Goal: Information Seeking & Learning: Learn about a topic

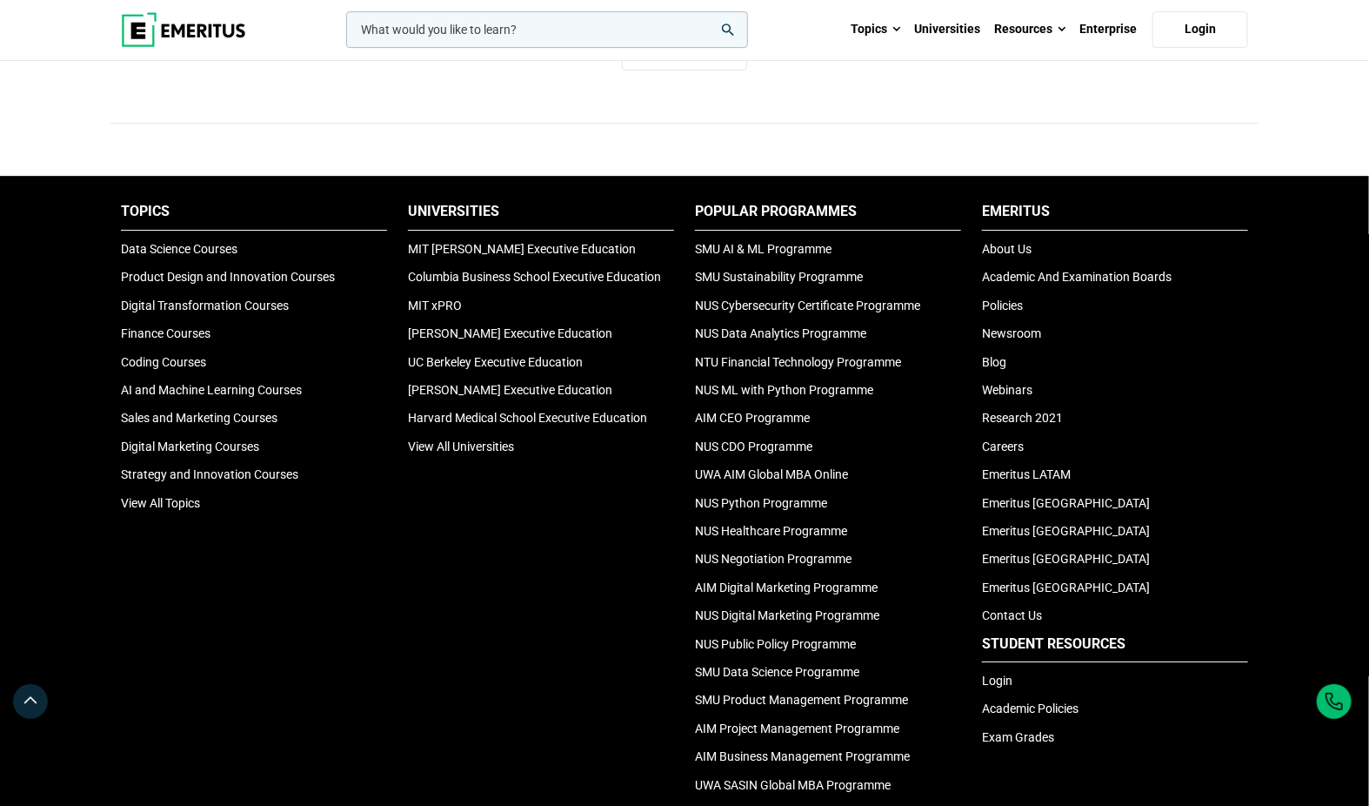
scroll to position [5726, 0]
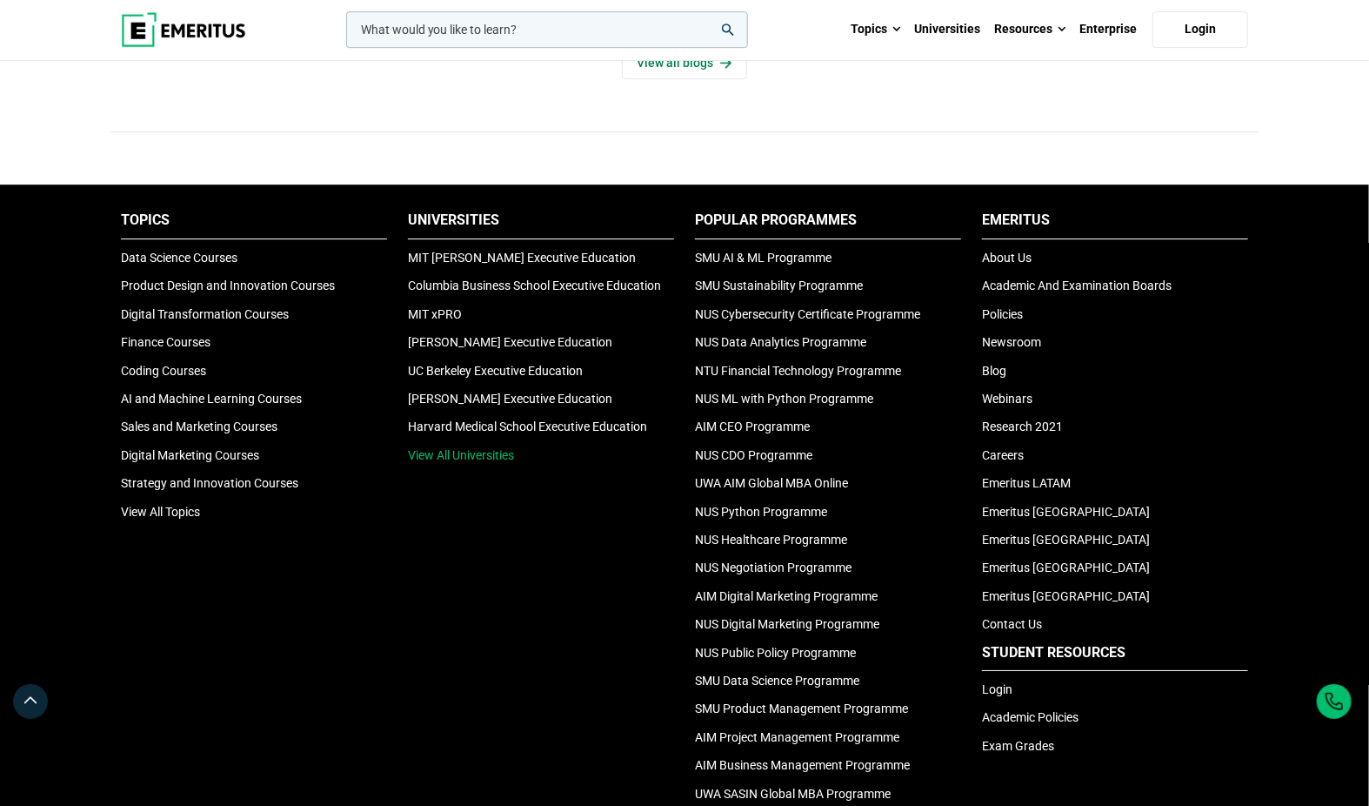
click at [479, 448] on link "View All Universities" at bounding box center [461, 455] width 106 height 14
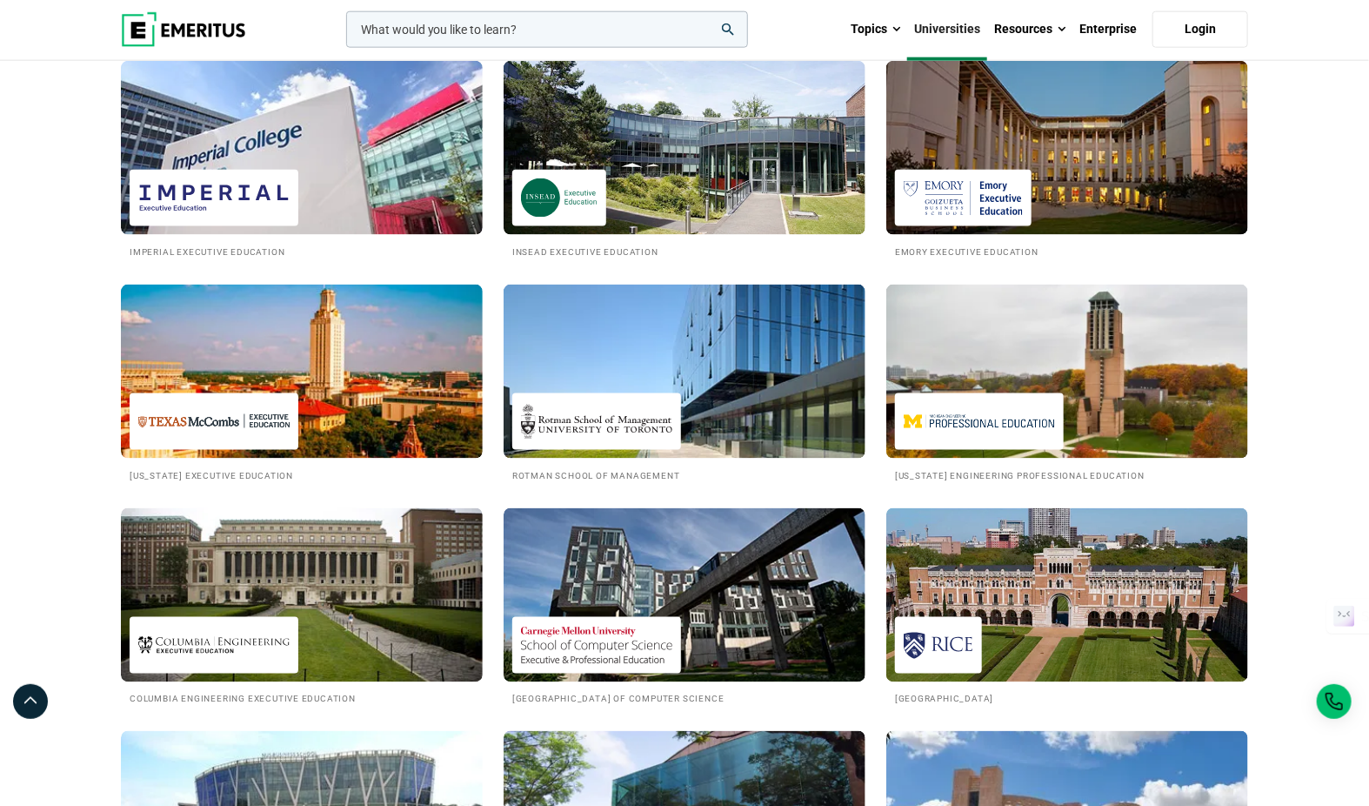
scroll to position [1023, 0]
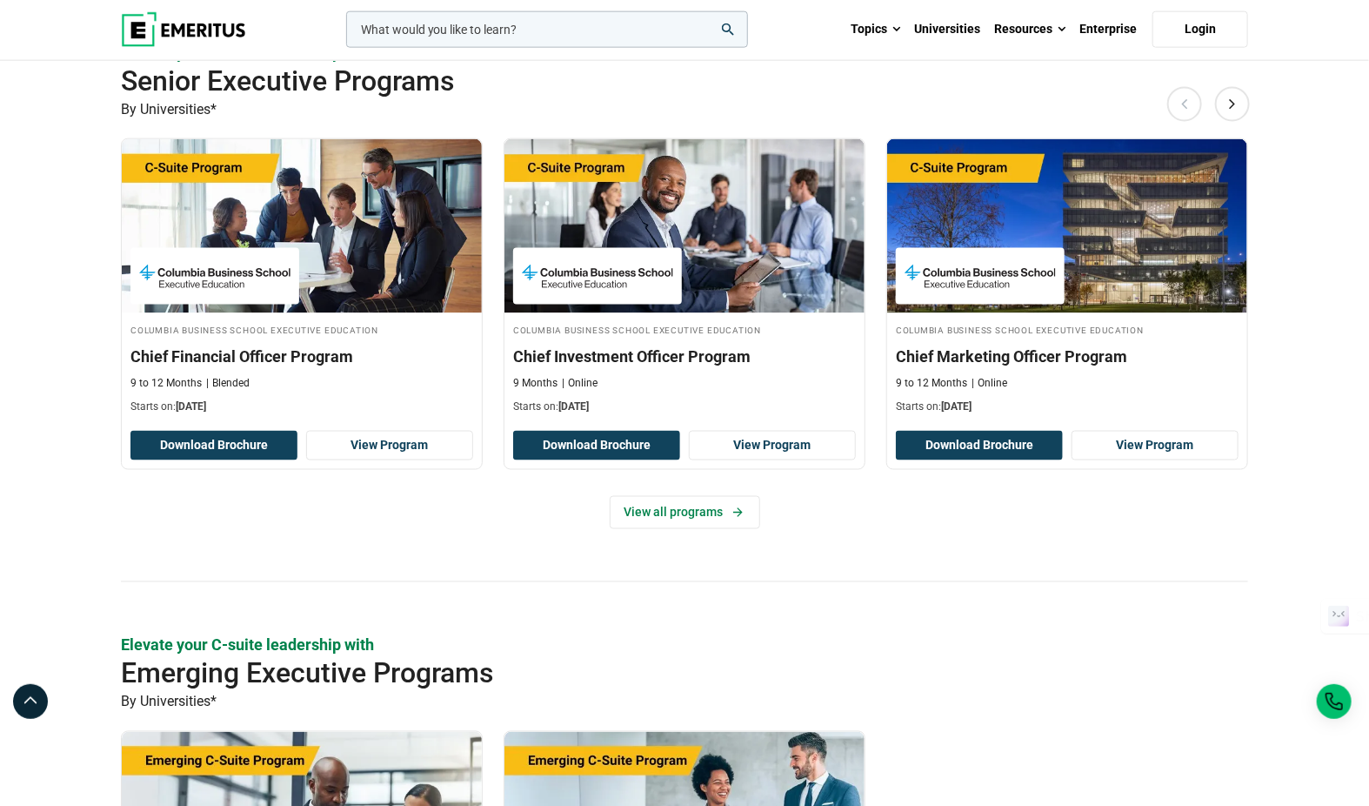
scroll to position [1086, 0]
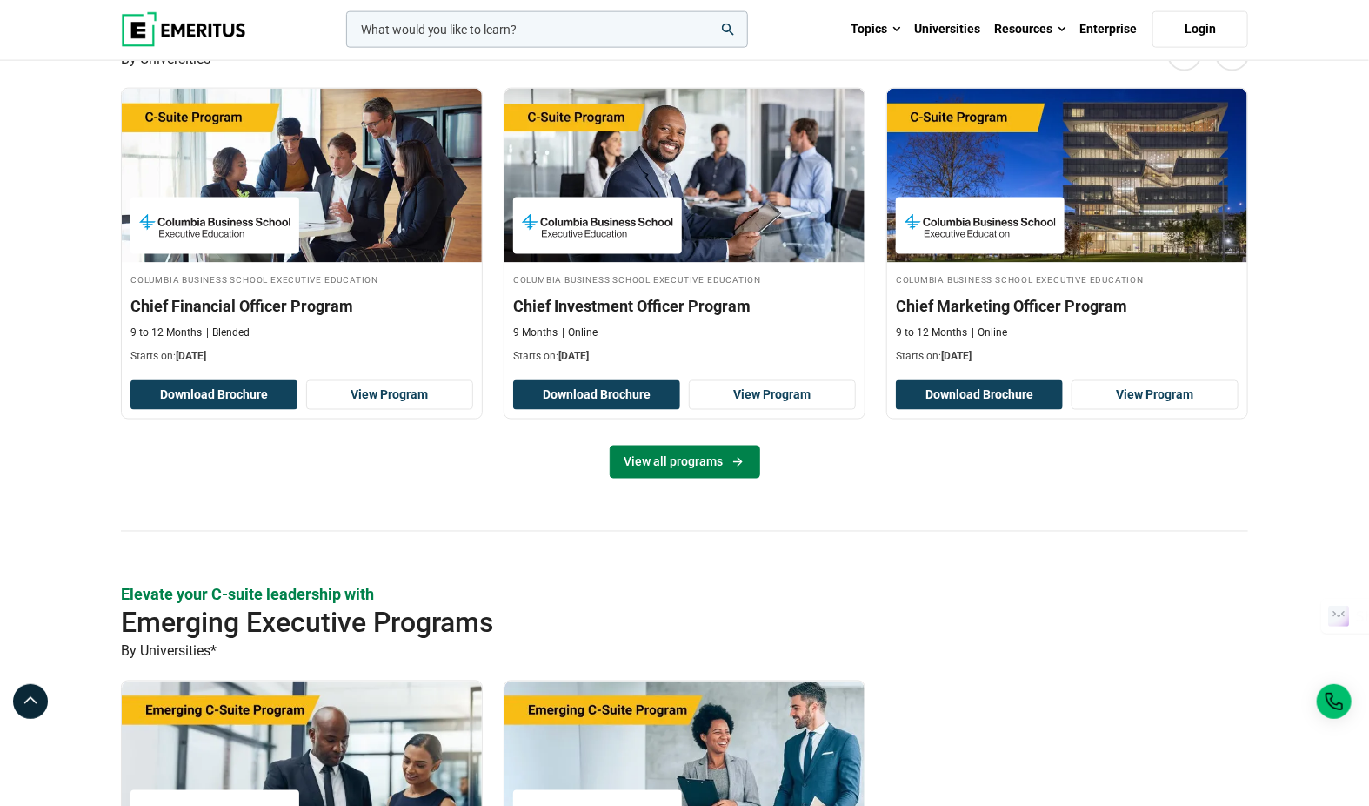
click at [678, 458] on link "View all programs" at bounding box center [685, 461] width 150 height 33
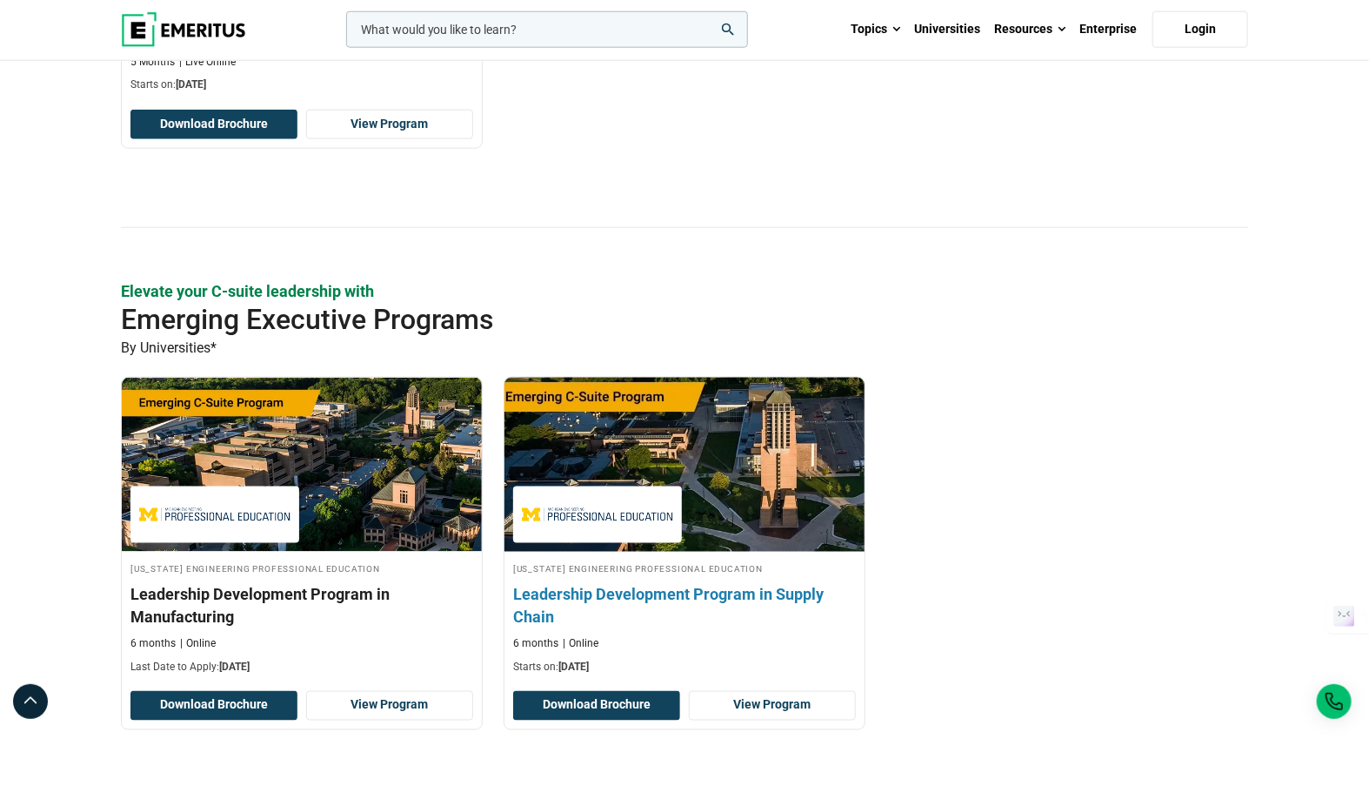
scroll to position [853, 0]
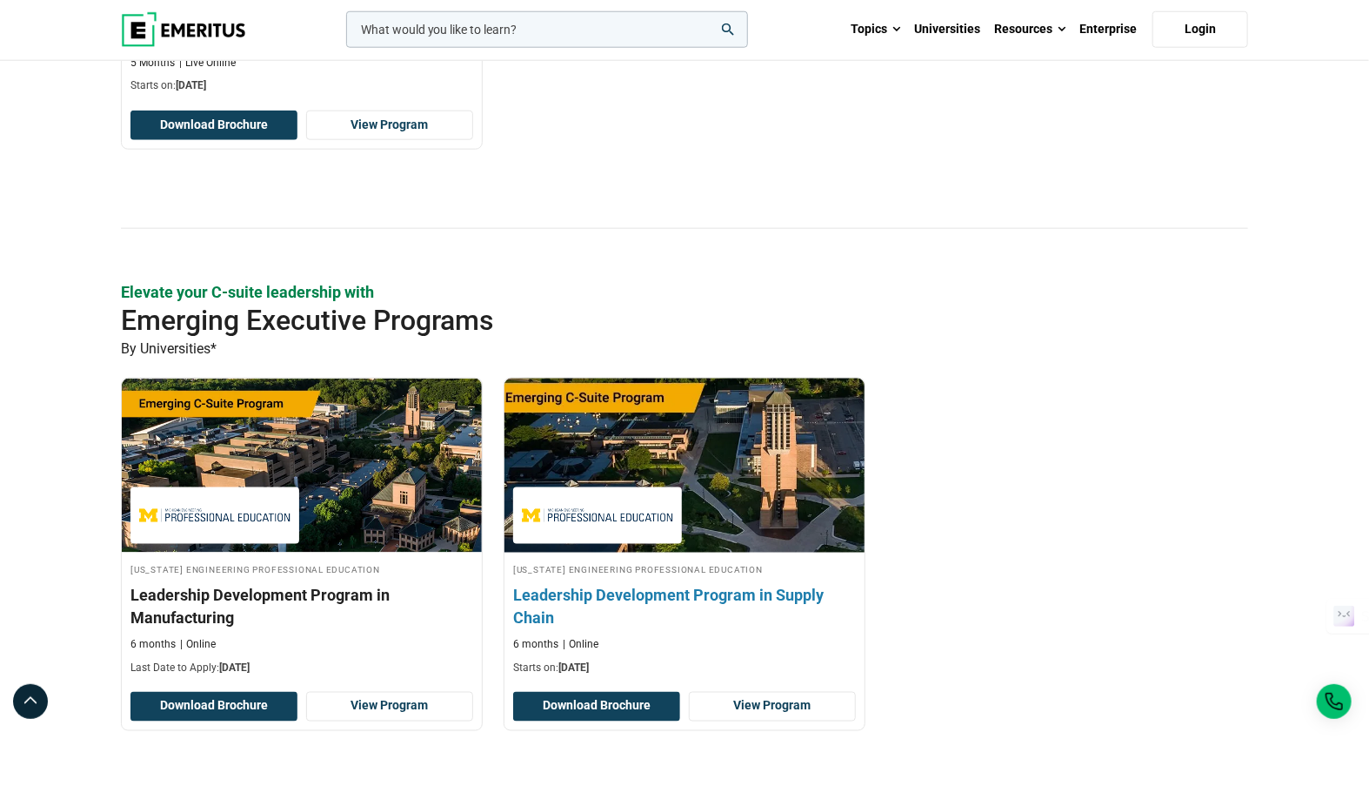
click at [679, 442] on img at bounding box center [684, 465] width 396 height 191
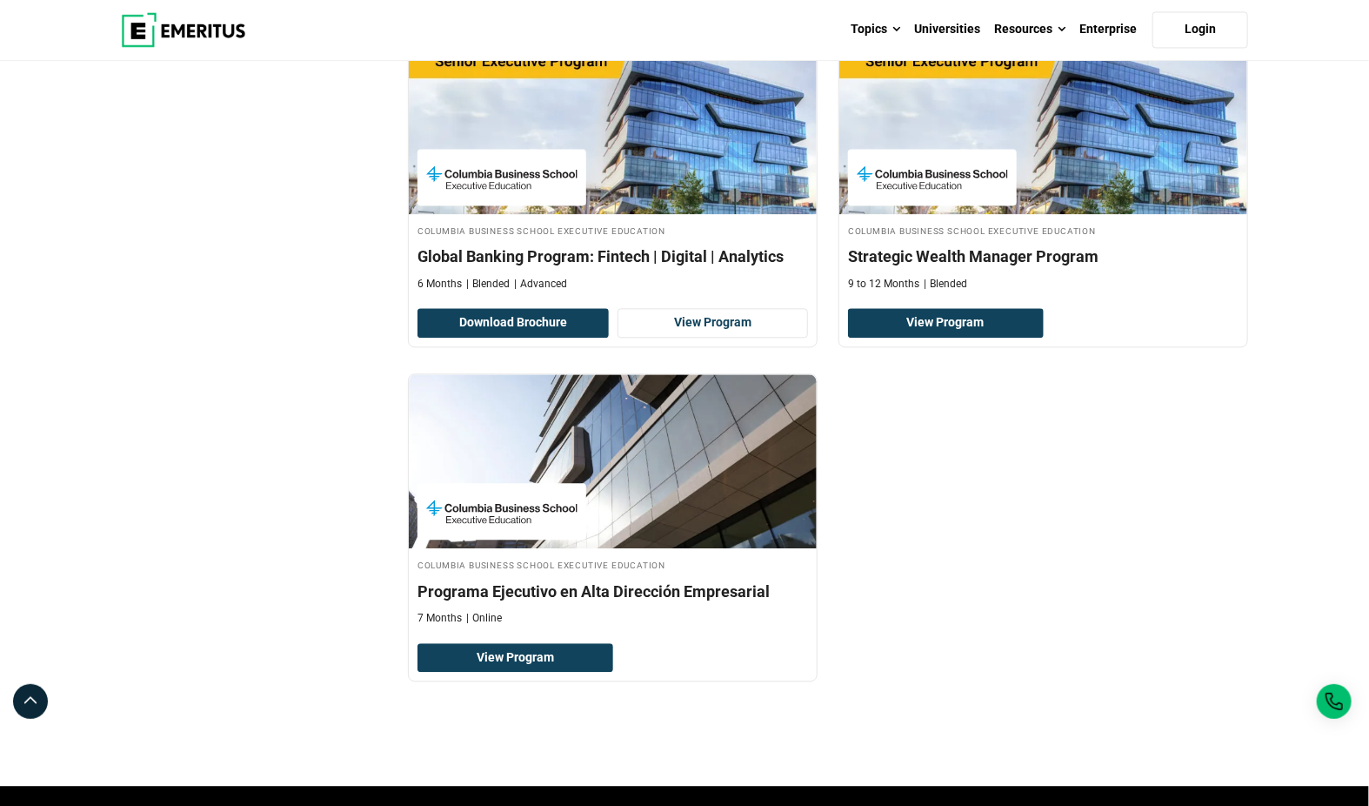
scroll to position [1738, 0]
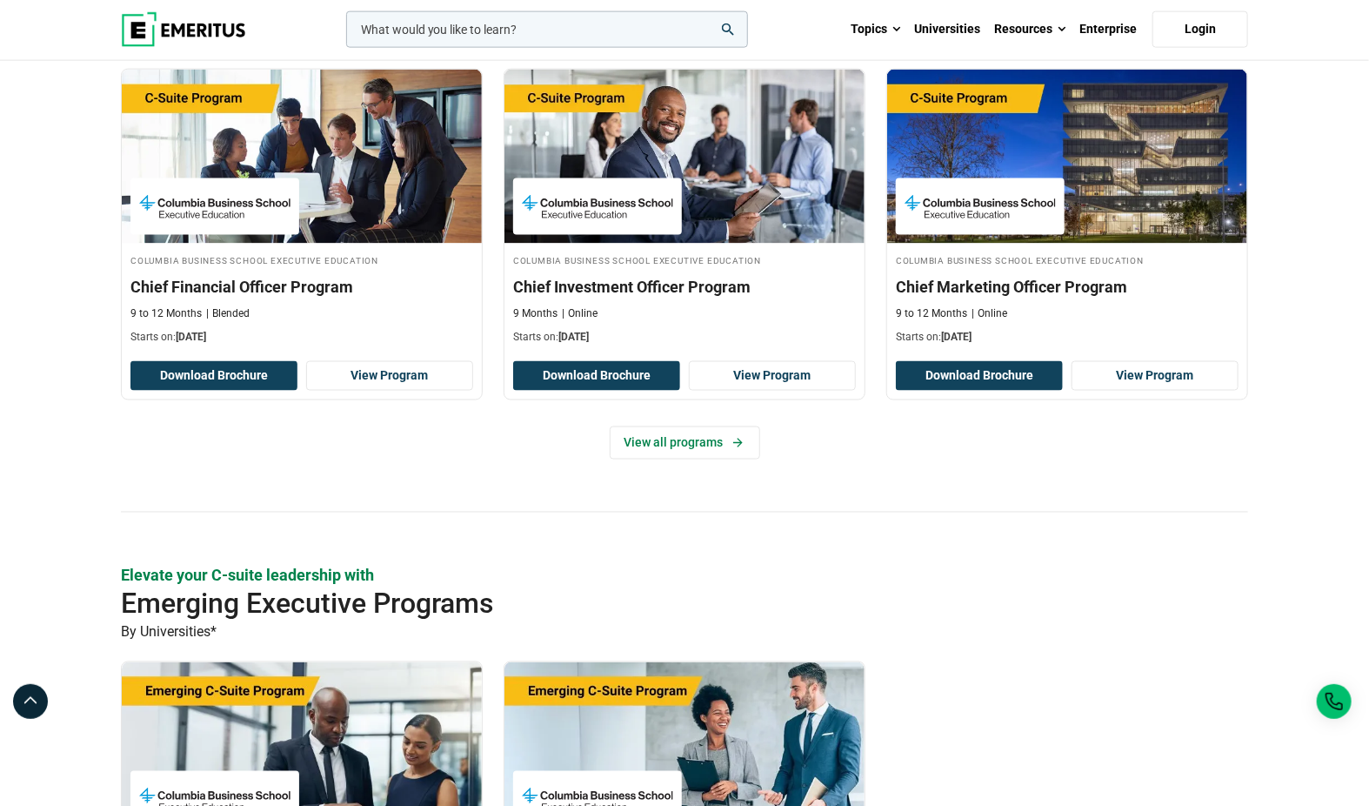
scroll to position [1086, 0]
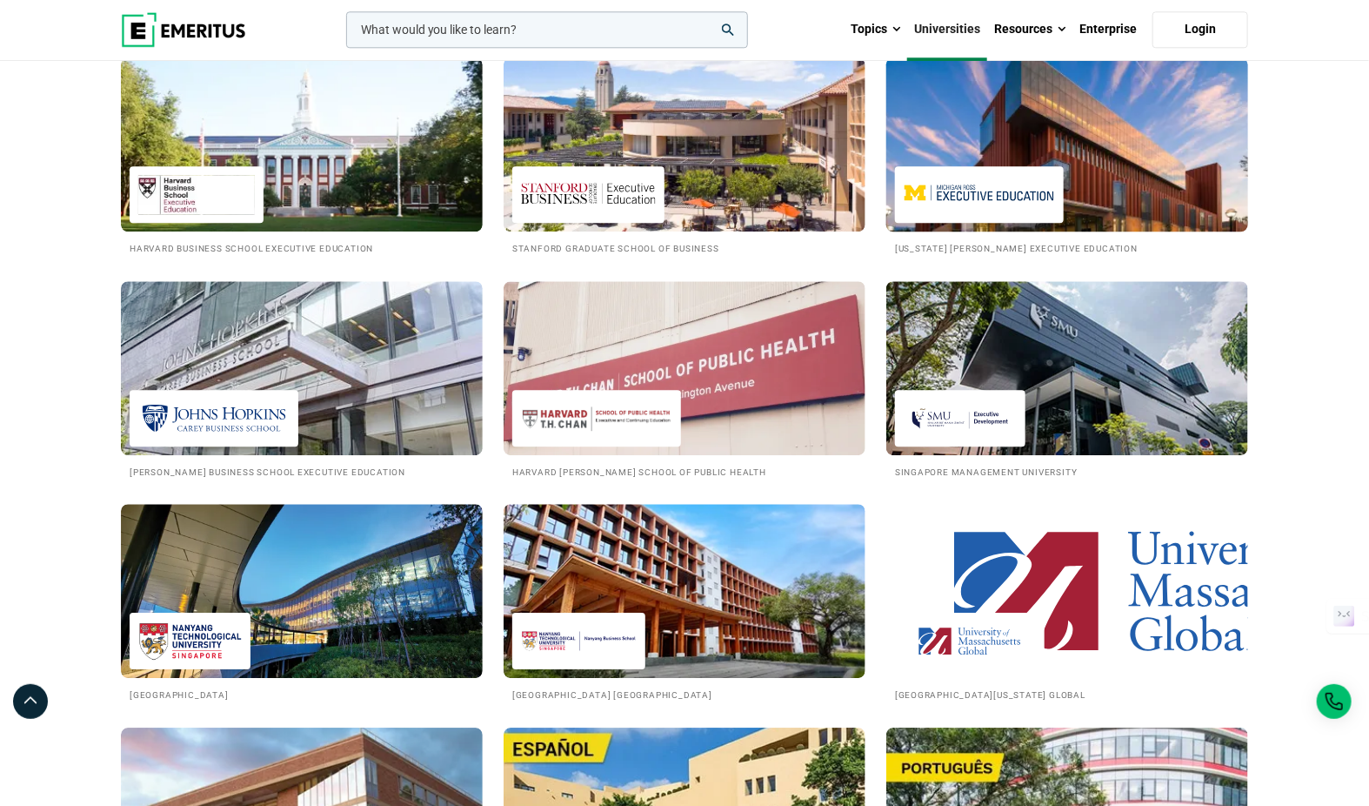
scroll to position [2120, 0]
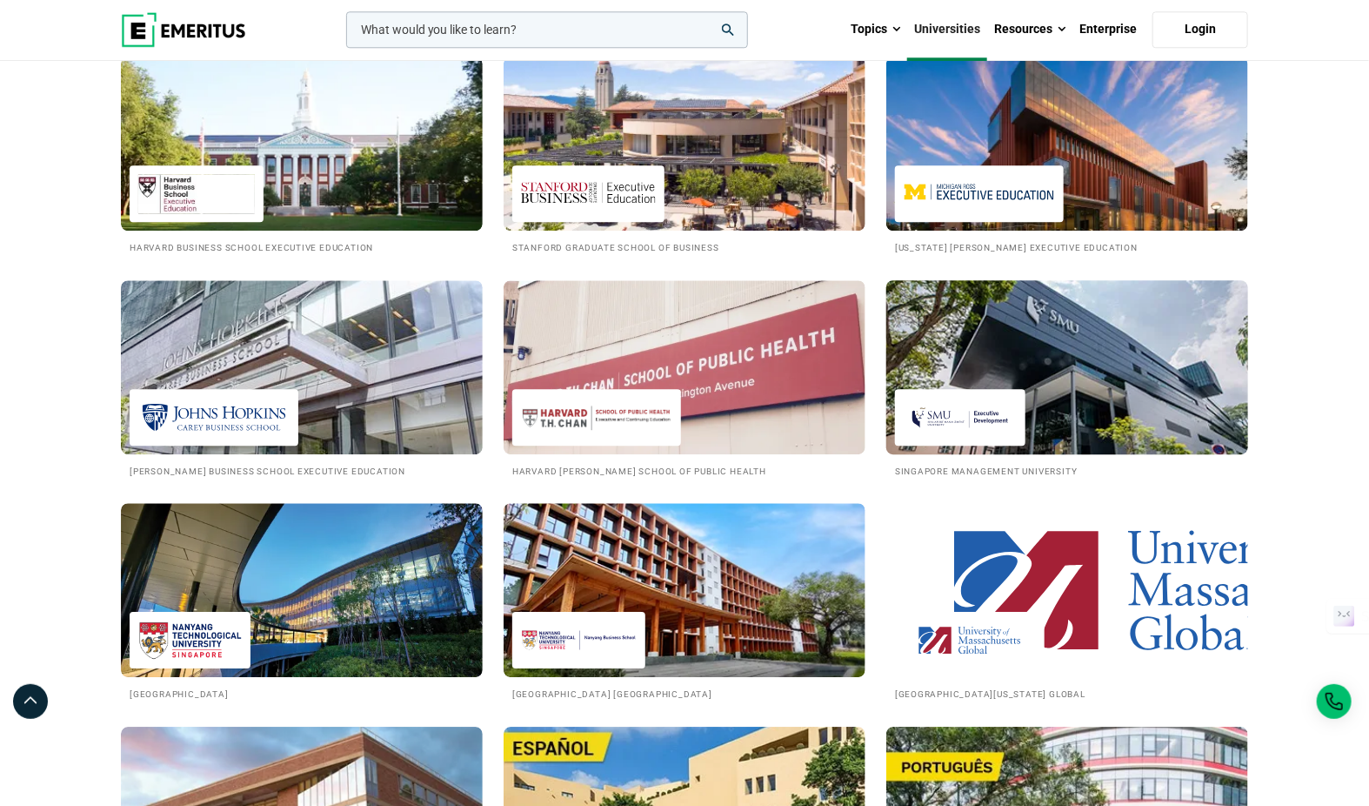
click at [1059, 344] on img at bounding box center [1067, 366] width 398 height 191
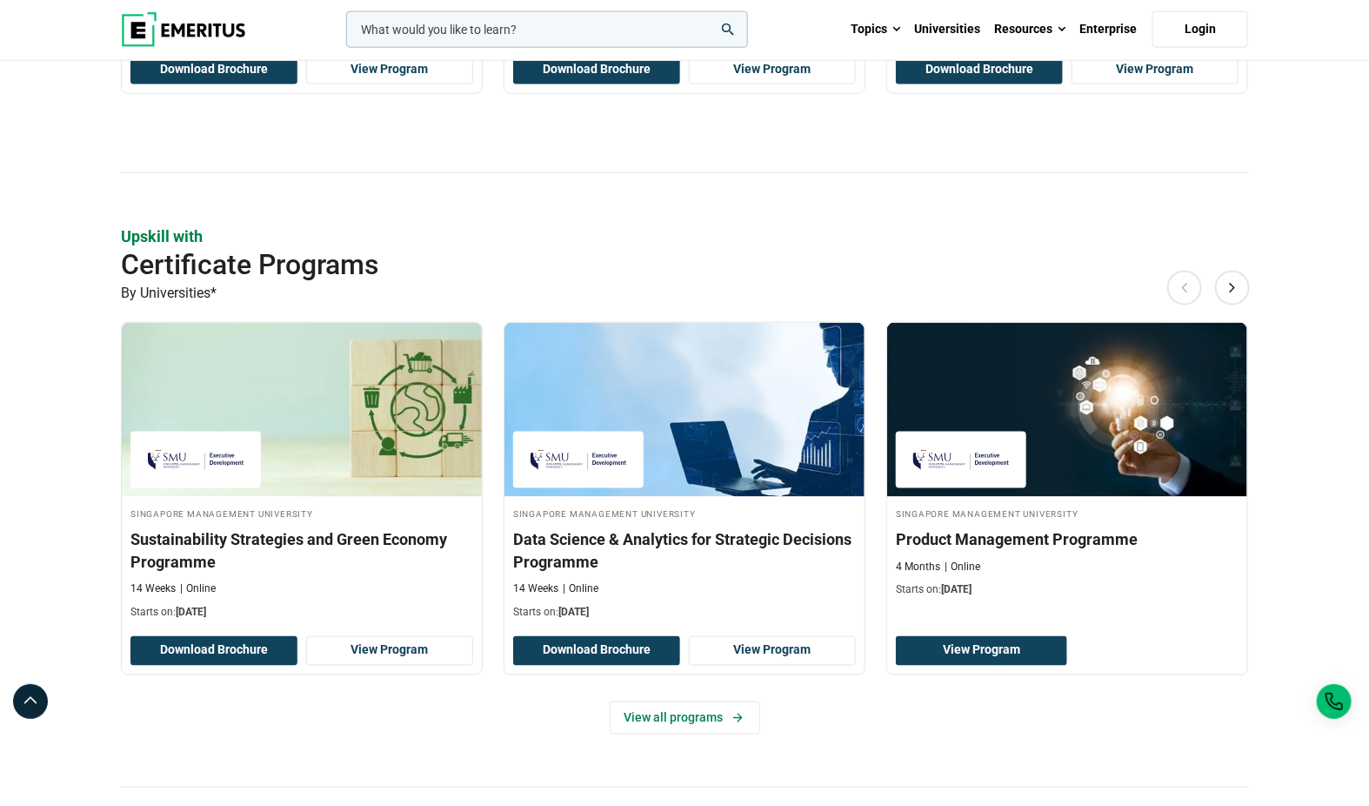
scroll to position [906, 0]
click at [694, 715] on link "View all programs" at bounding box center [685, 717] width 150 height 33
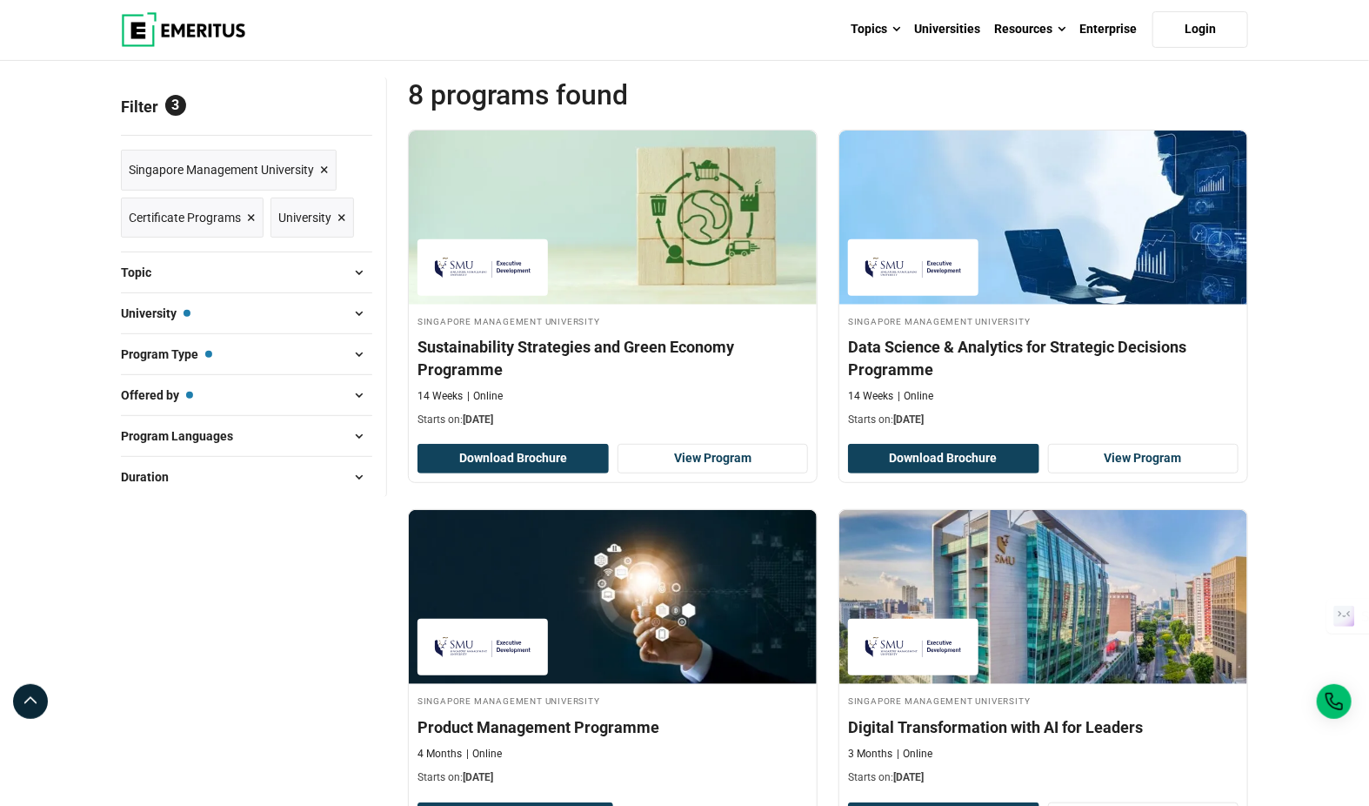
scroll to position [180, 0]
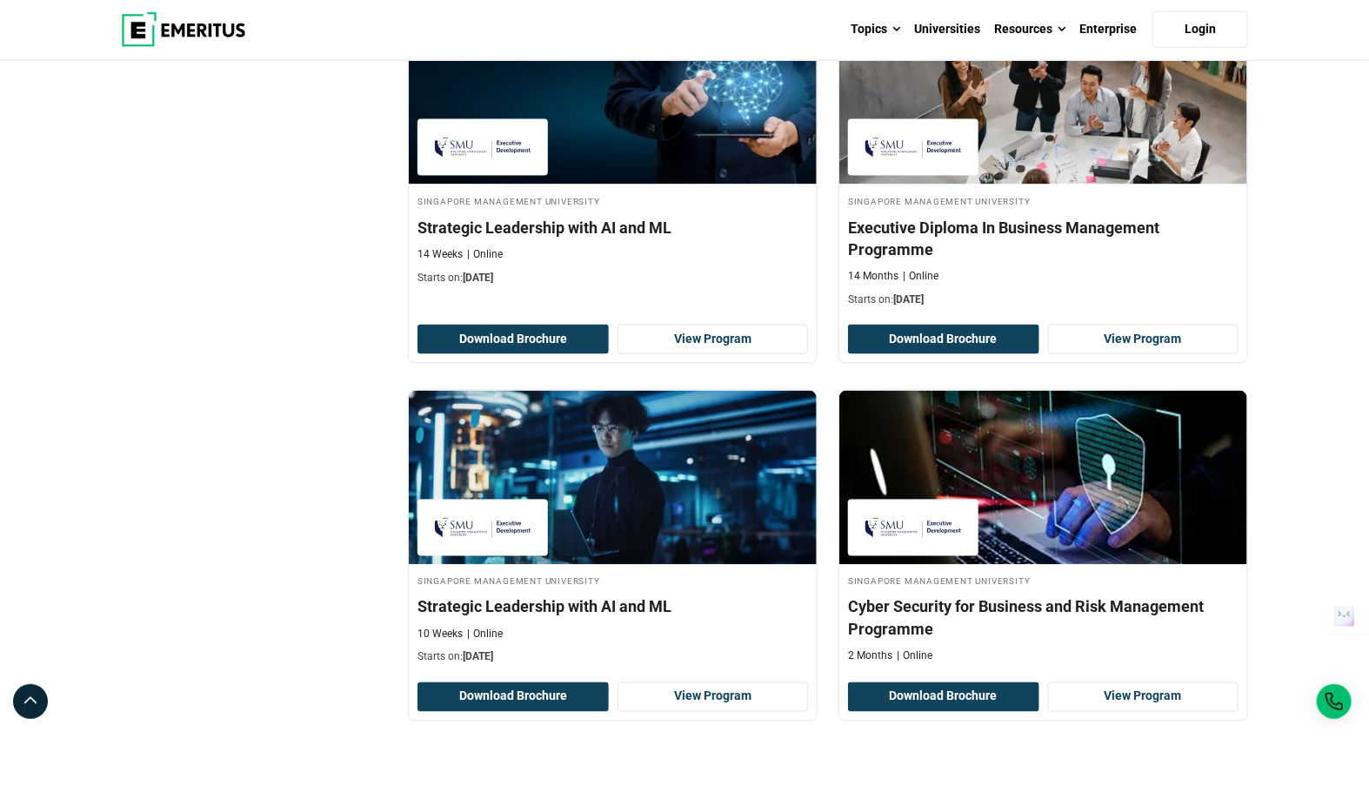
scroll to position [1136, 0]
